Goal: Transaction & Acquisition: Download file/media

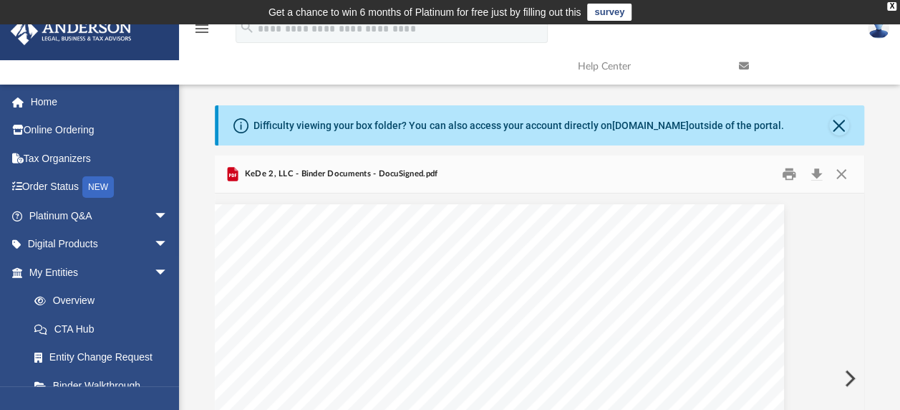
scroll to position [29, 0]
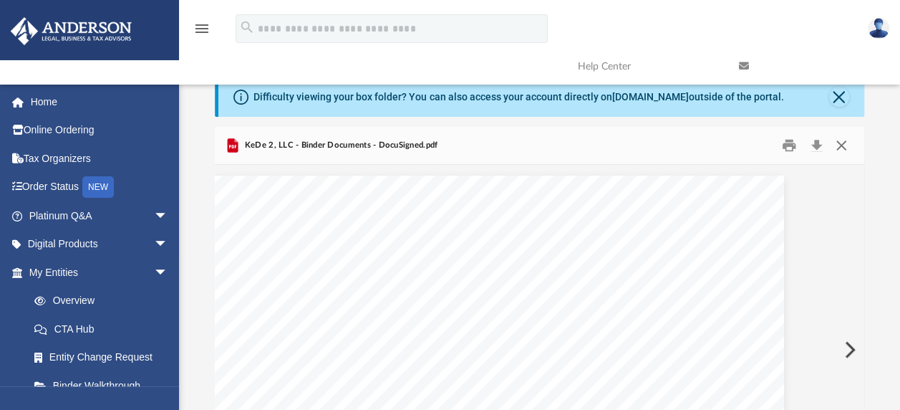
click at [840, 148] on button "Close" at bounding box center [842, 146] width 26 height 22
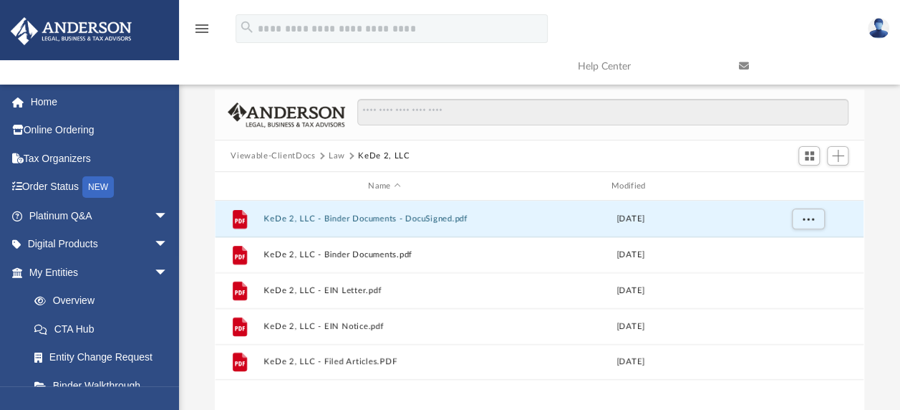
scroll to position [70, 0]
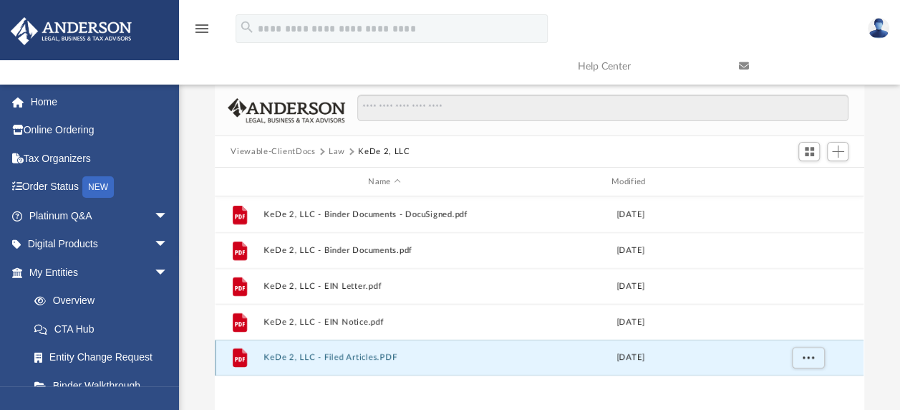
click at [367, 360] on button "KeDe 2, LLC - Filed Articles.PDF" at bounding box center [384, 356] width 241 height 9
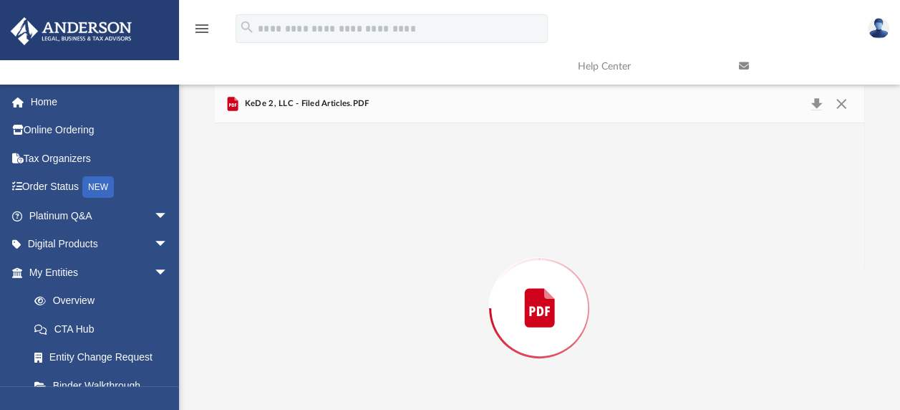
scroll to position [153, 0]
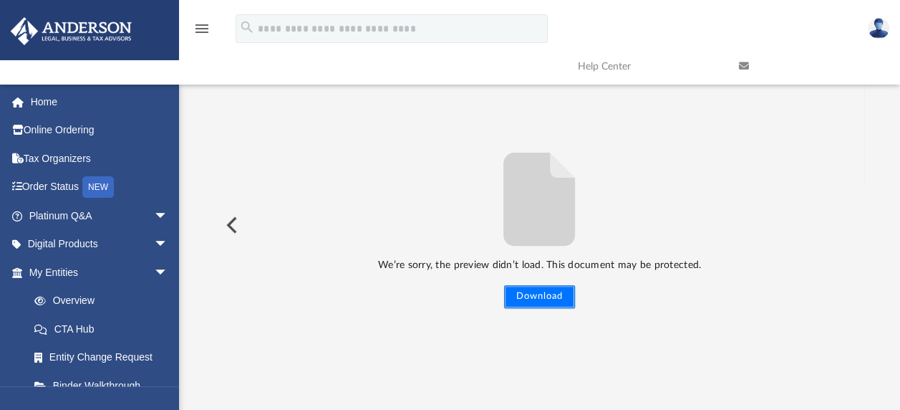
click at [547, 296] on button "Download" at bounding box center [539, 296] width 71 height 23
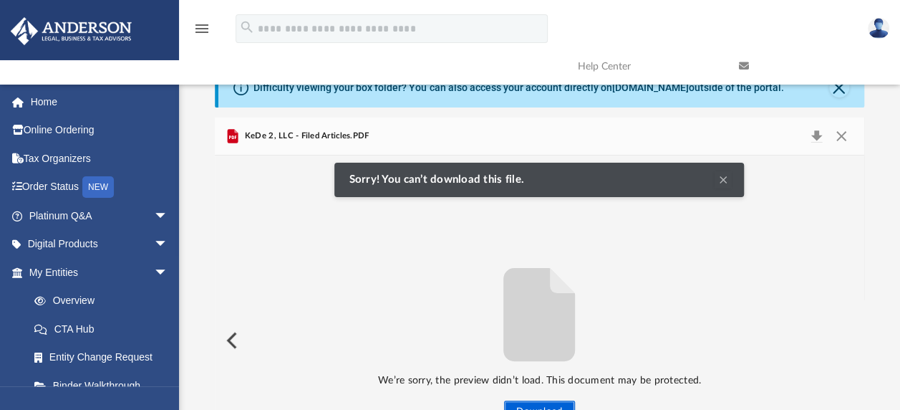
scroll to position [0, 0]
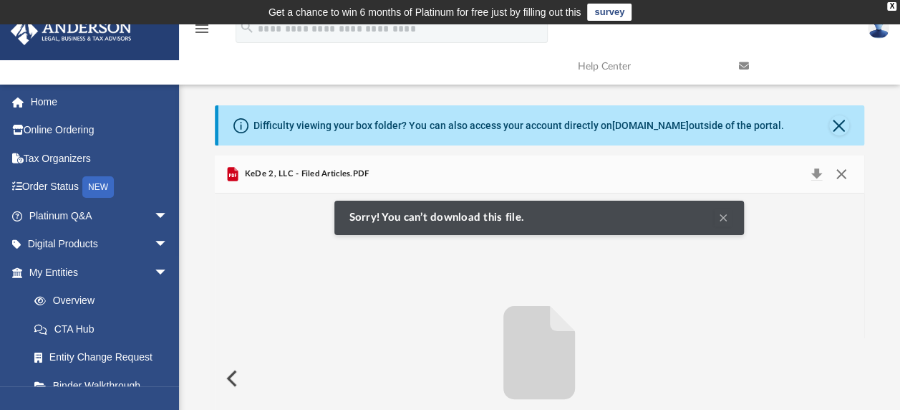
click at [842, 176] on button "Close" at bounding box center [842, 174] width 26 height 20
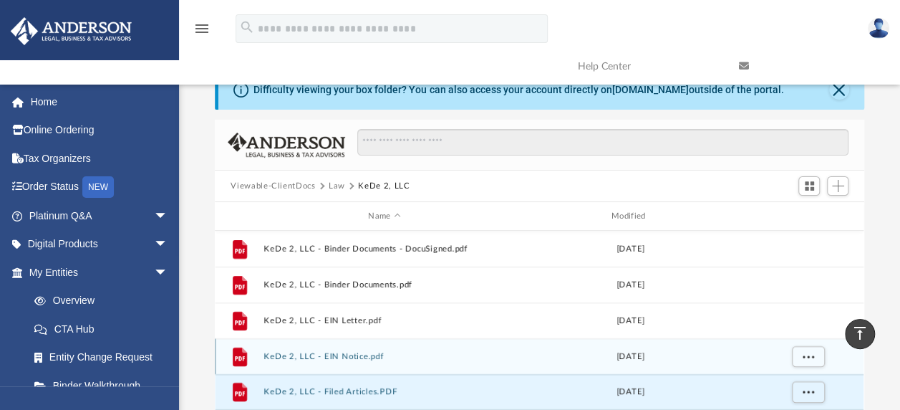
scroll to position [32, 0]
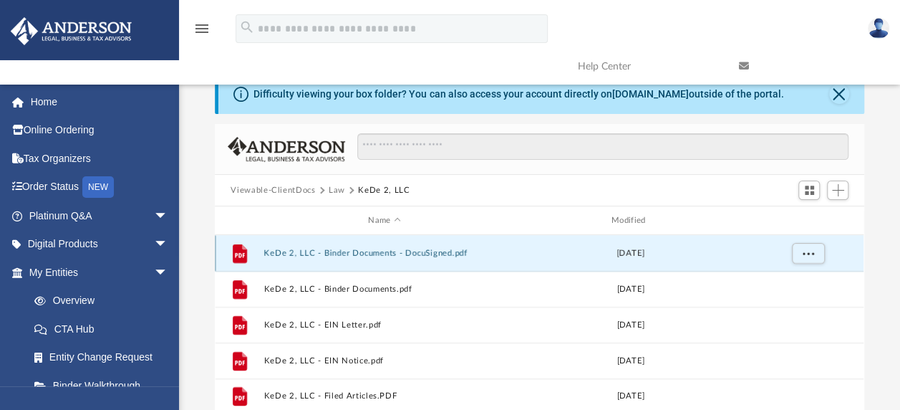
click at [390, 256] on button "KeDe 2, LLC - Binder Documents - DocuSigned.pdf" at bounding box center [384, 253] width 241 height 9
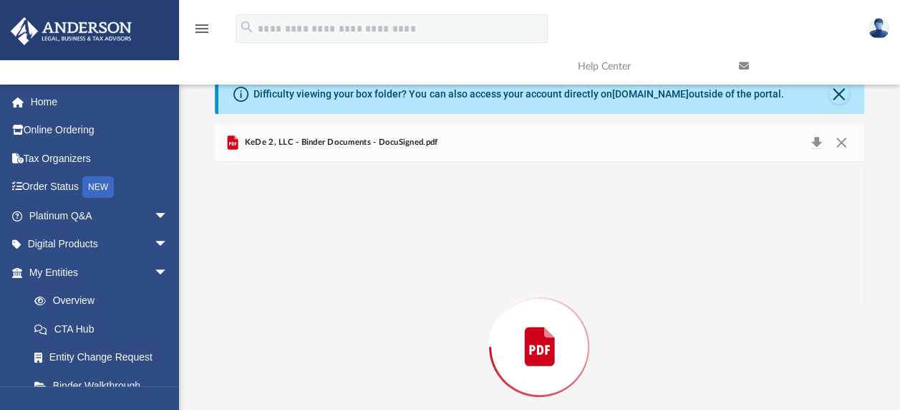
scroll to position [153, 0]
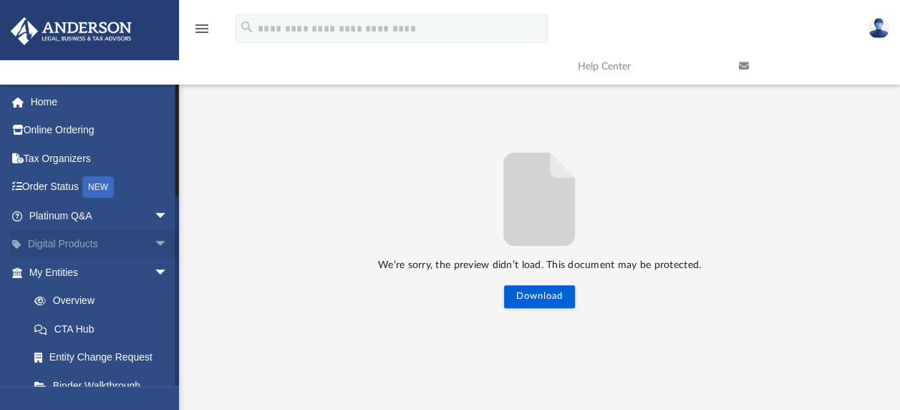
click at [70, 239] on link "Digital Products arrow_drop_down" at bounding box center [100, 244] width 180 height 29
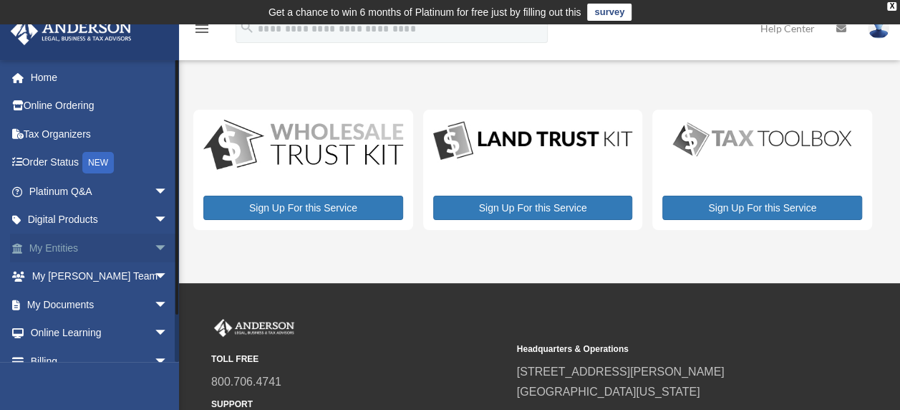
click at [68, 246] on link "My Entities arrow_drop_down" at bounding box center [100, 248] width 180 height 29
click at [154, 244] on span "arrow_drop_down" at bounding box center [168, 248] width 29 height 29
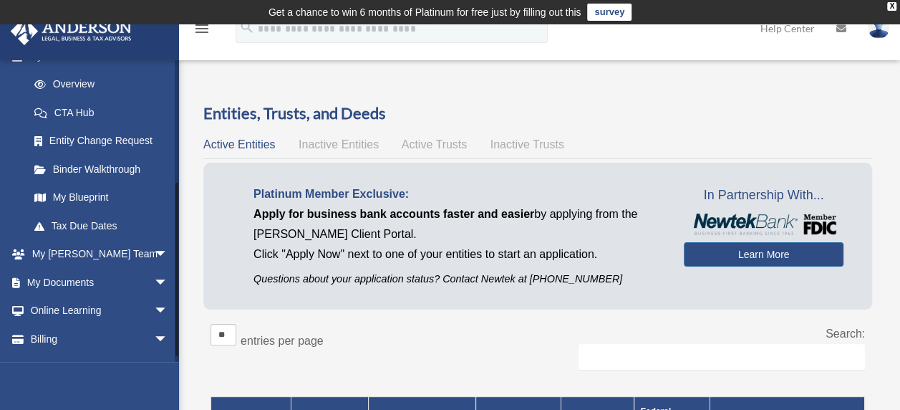
scroll to position [214, 0]
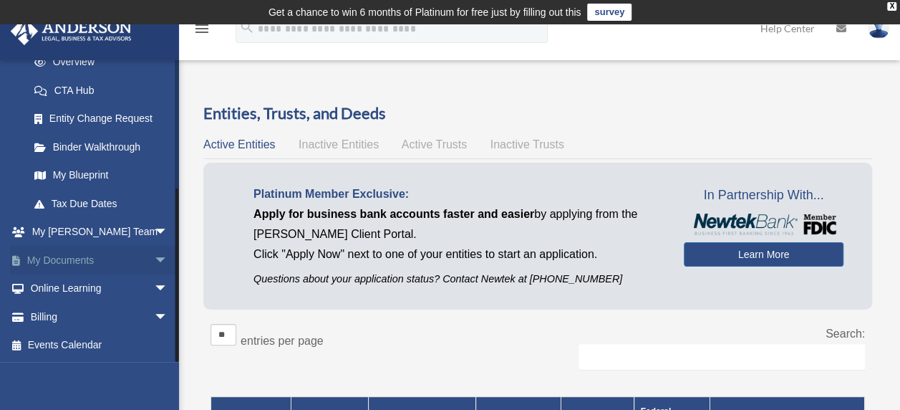
click at [77, 256] on link "My Documents arrow_drop_down" at bounding box center [100, 260] width 180 height 29
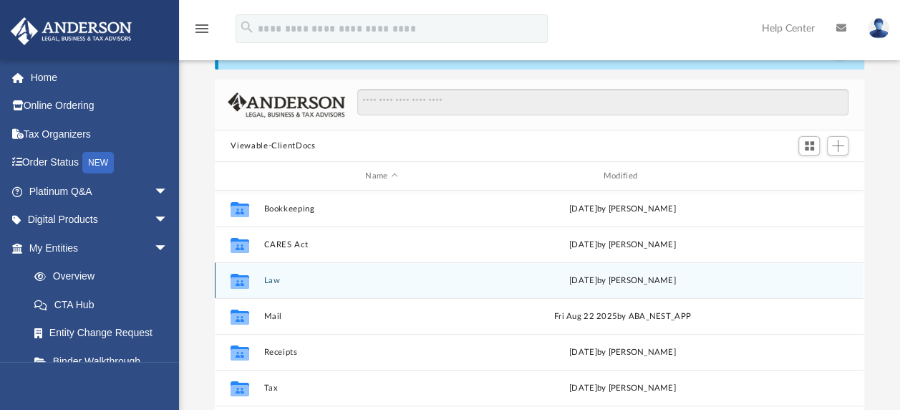
click at [281, 278] on button "Law" at bounding box center [381, 280] width 235 height 9
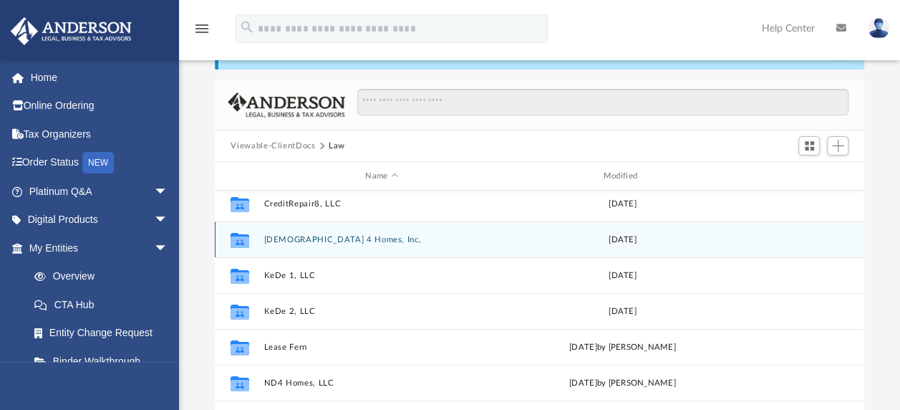
scroll to position [60, 0]
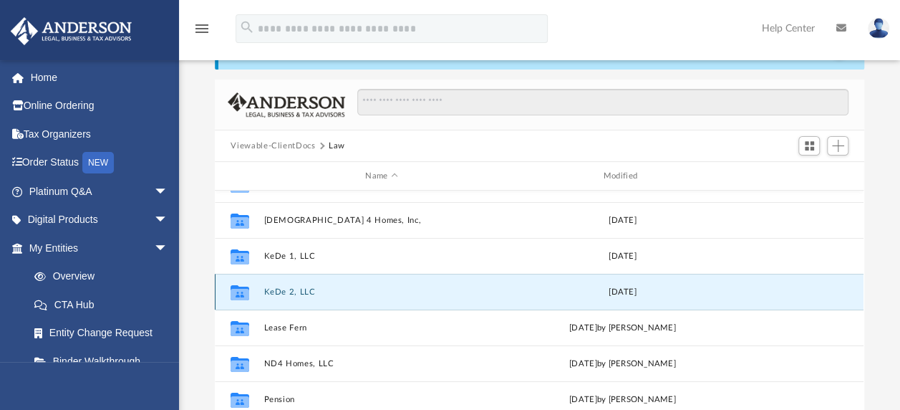
click at [288, 288] on button "KeDe 2, LLC" at bounding box center [381, 291] width 235 height 9
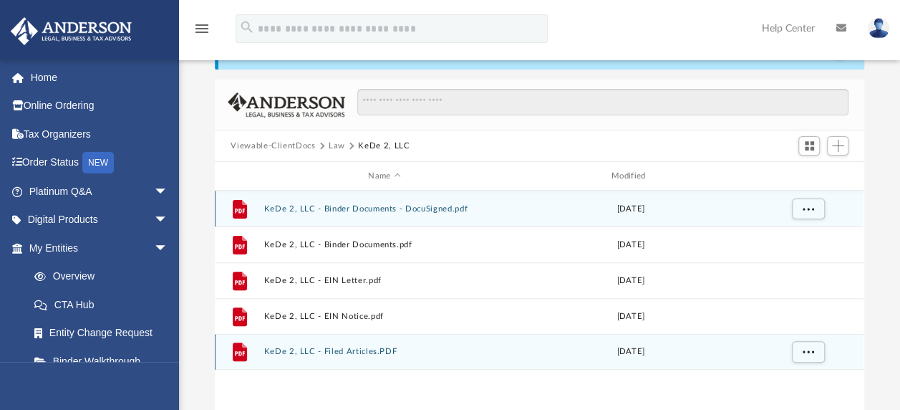
scroll to position [0, 0]
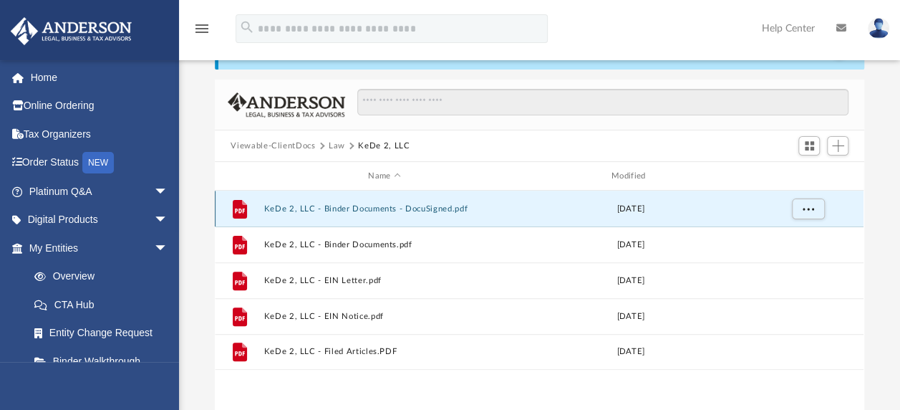
click at [304, 211] on button "KeDe 2, LLC - Binder Documents - DocuSigned.pdf" at bounding box center [384, 208] width 241 height 9
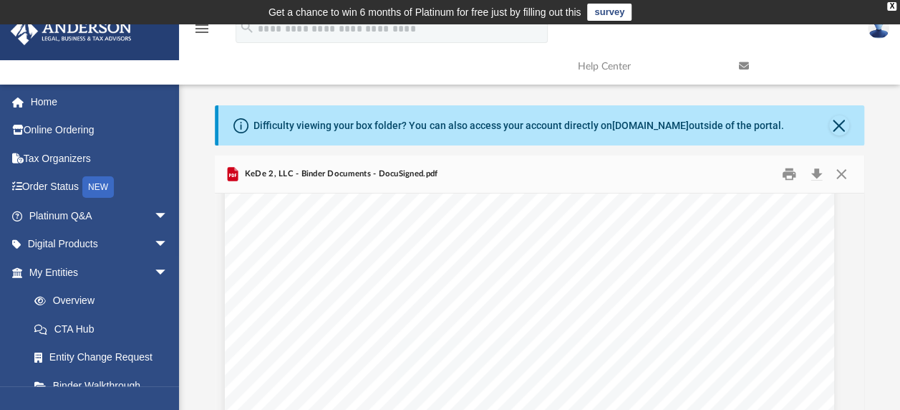
scroll to position [1090, 10]
click at [847, 173] on button "Close" at bounding box center [842, 174] width 26 height 22
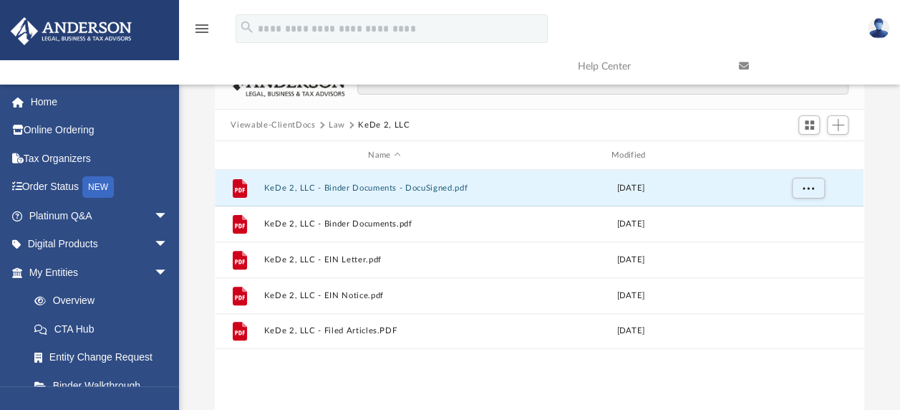
scroll to position [102, 0]
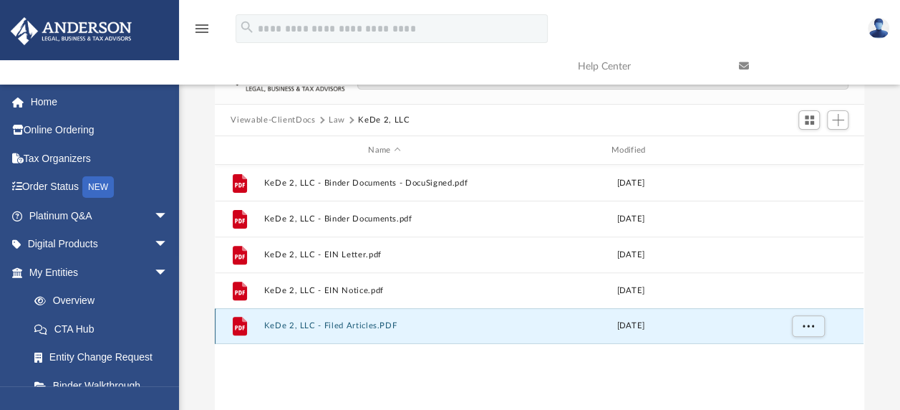
click at [347, 327] on button "KeDe 2, LLC - Filed Articles.PDF" at bounding box center [384, 325] width 241 height 9
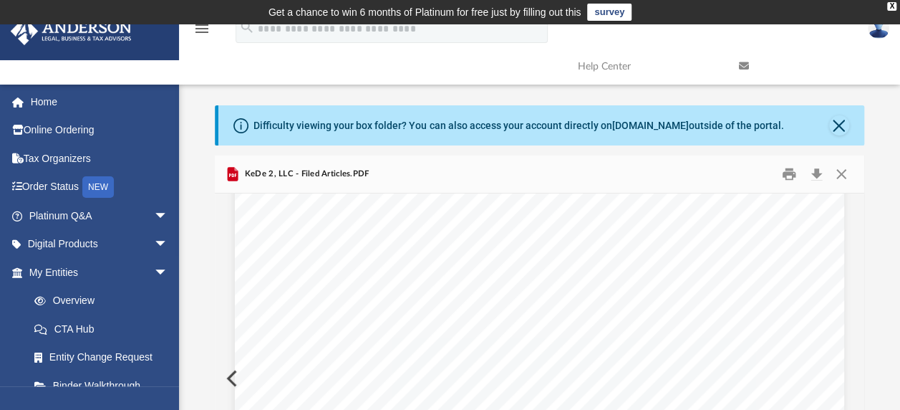
scroll to position [0, 0]
click at [847, 175] on button "Close" at bounding box center [842, 174] width 26 height 22
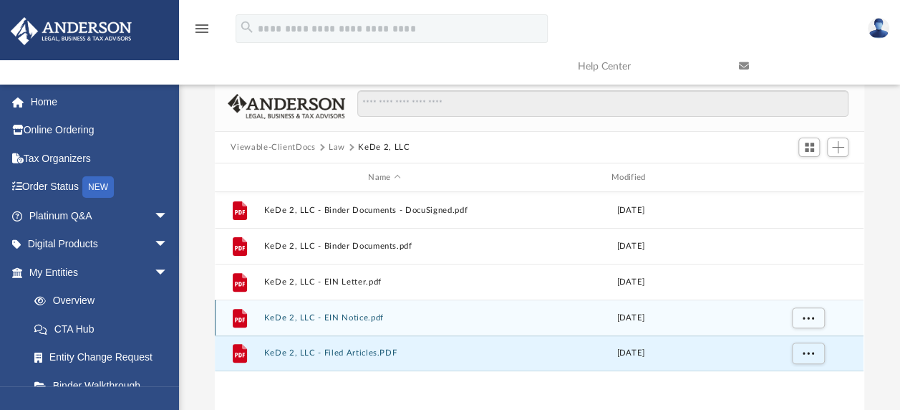
scroll to position [96, 0]
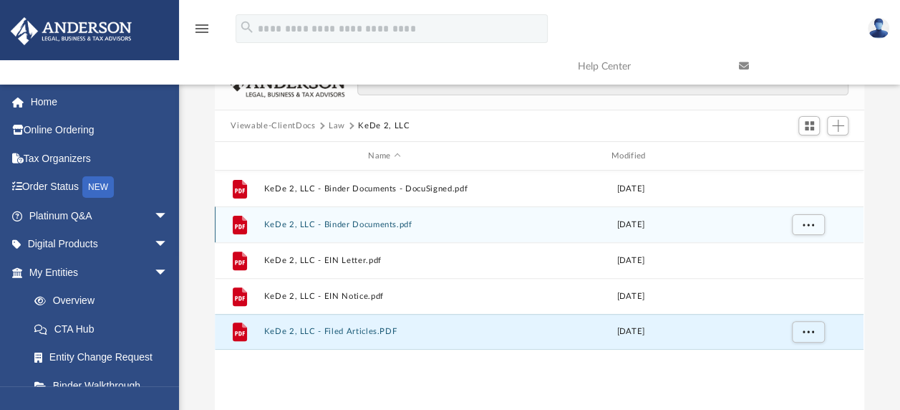
click at [355, 217] on div "File KeDe 2, LLC - Binder Documents.pdf Fri Mar 15 2019" at bounding box center [539, 224] width 649 height 36
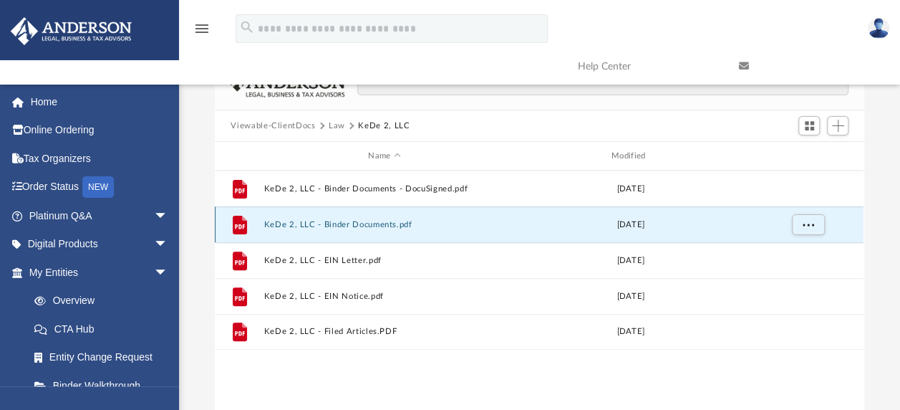
click at [355, 222] on button "KeDe 2, LLC - Binder Documents.pdf" at bounding box center [384, 224] width 241 height 9
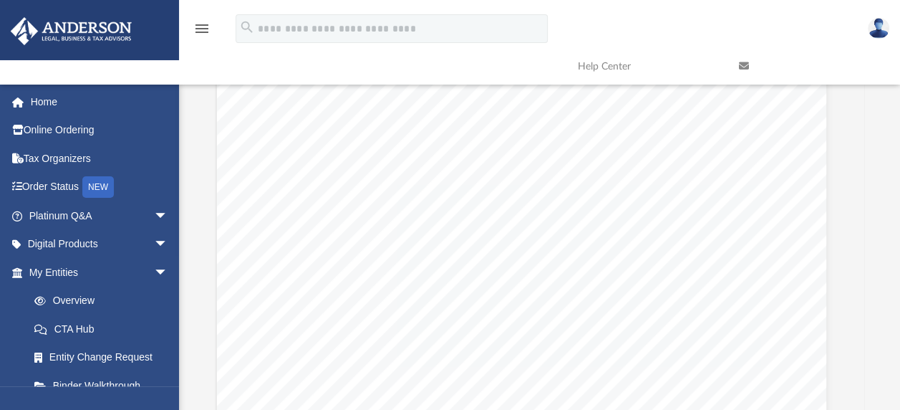
scroll to position [0, 0]
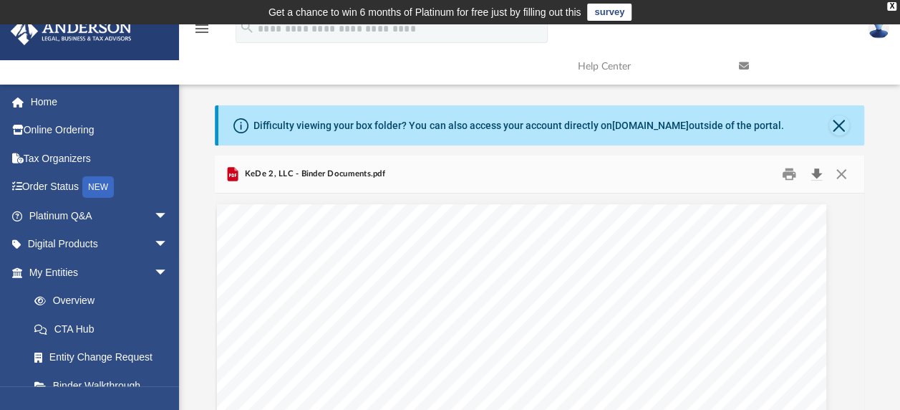
click at [814, 178] on button "Download" at bounding box center [817, 174] width 26 height 22
